Goal: Information Seeking & Learning: Learn about a topic

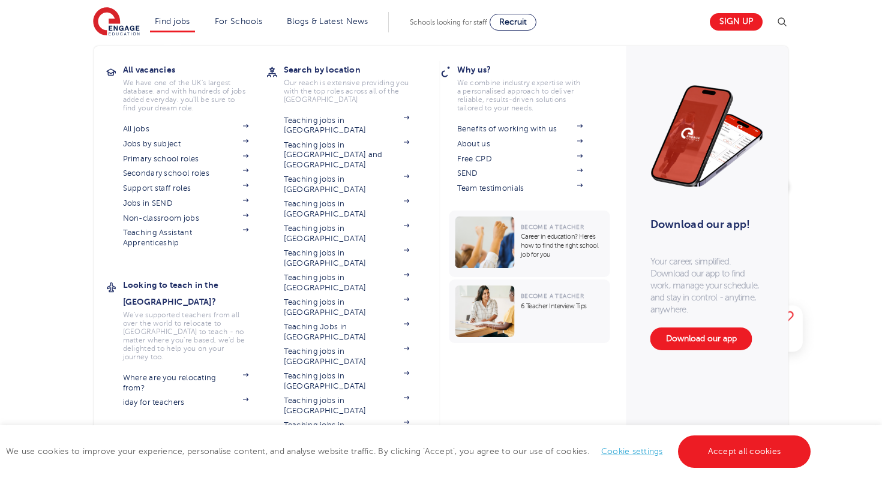
click at [179, 26] on li "Find jobs All vacancies We have one of the UK's largest database. and with hund…" at bounding box center [172, 22] width 45 height 20
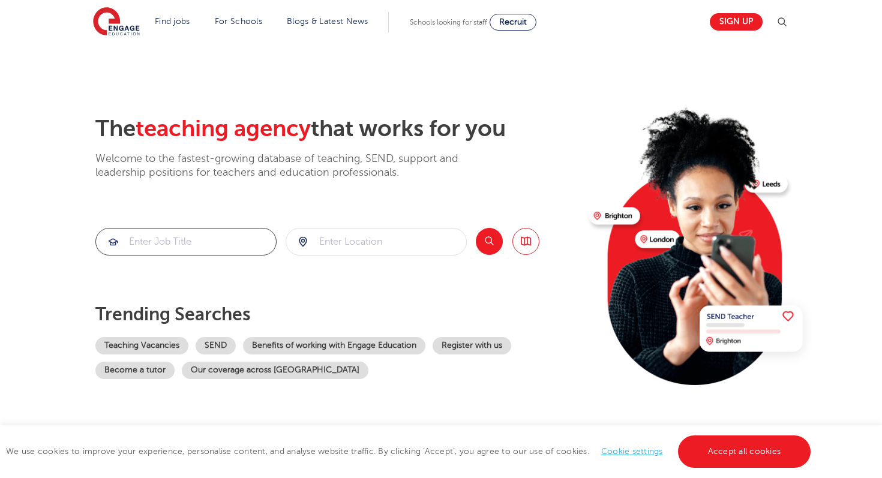
click at [182, 243] on input "search" at bounding box center [186, 242] width 180 height 26
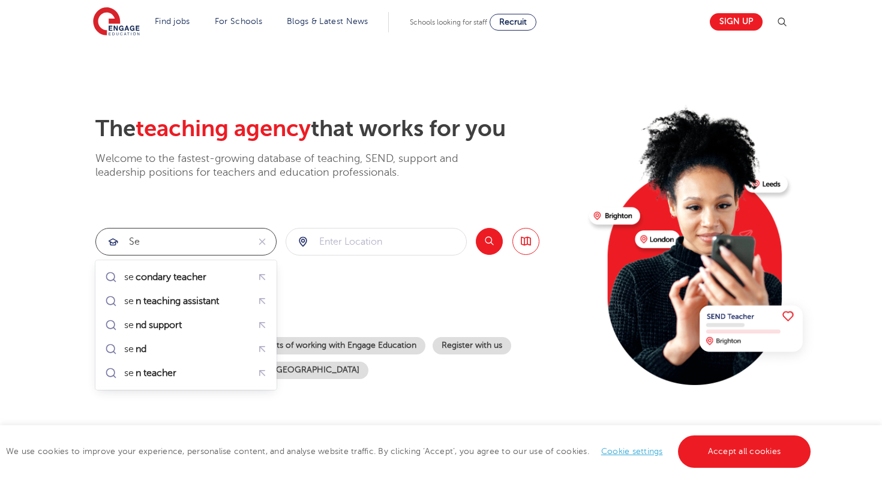
type input "s"
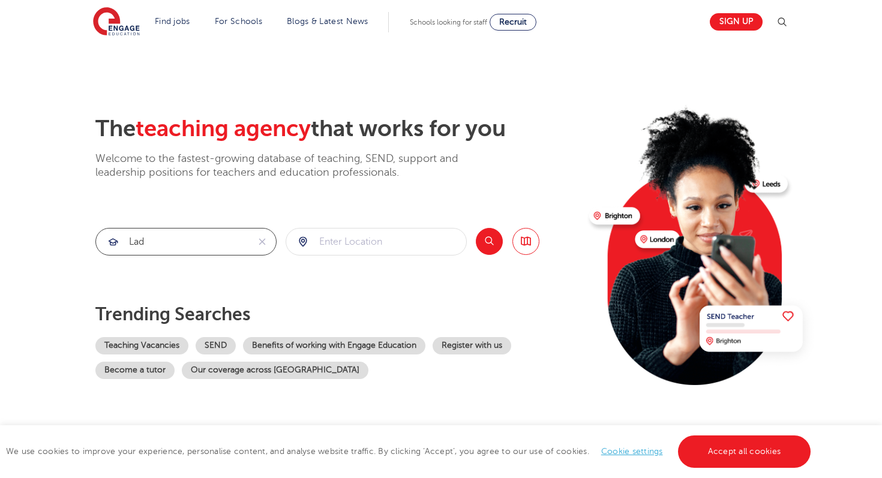
type input "lad"
click button "Submit" at bounding box center [0, 0] width 0 height 0
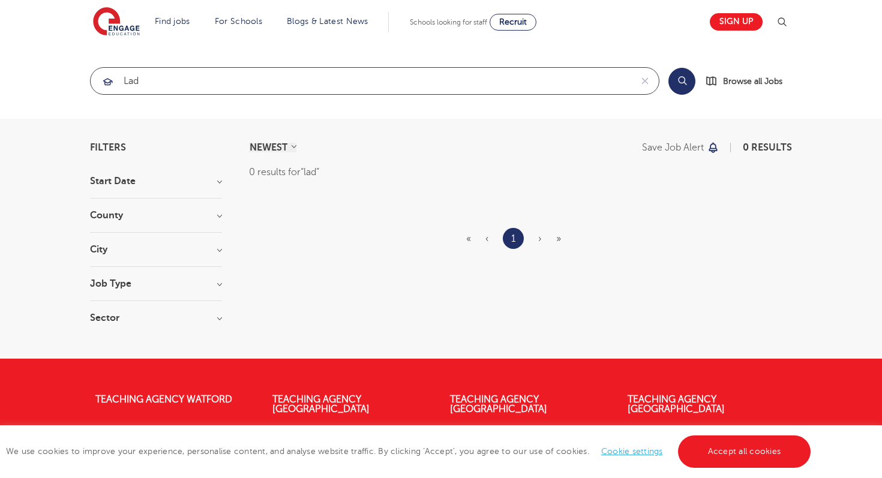
click at [154, 82] on input "lad" at bounding box center [361, 81] width 541 height 26
type input "a"
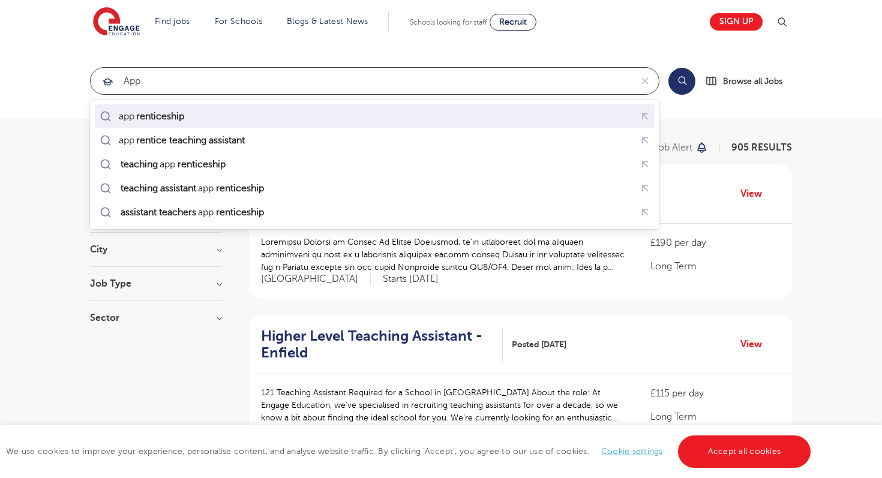
click at [128, 117] on div "app renticeship" at bounding box center [152, 116] width 67 height 12
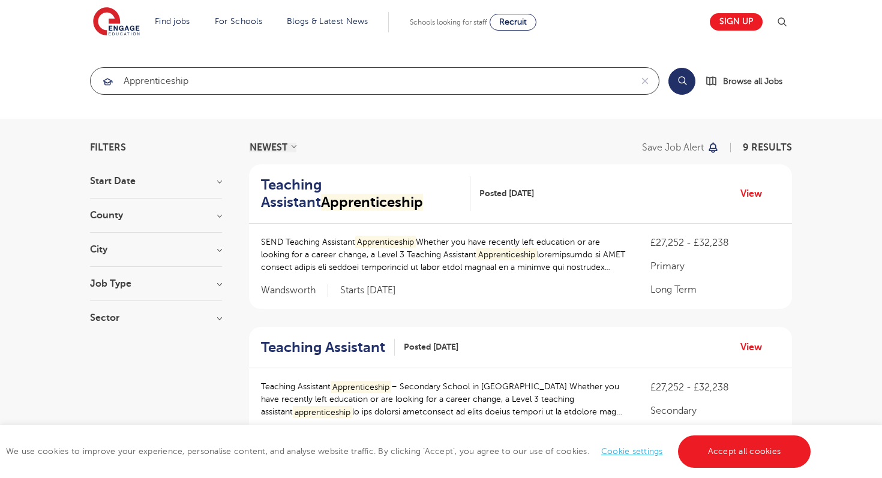
type input "apprenticeship"
click at [693, 85] on button "Search" at bounding box center [682, 81] width 27 height 27
